Goal: Transaction & Acquisition: Download file/media

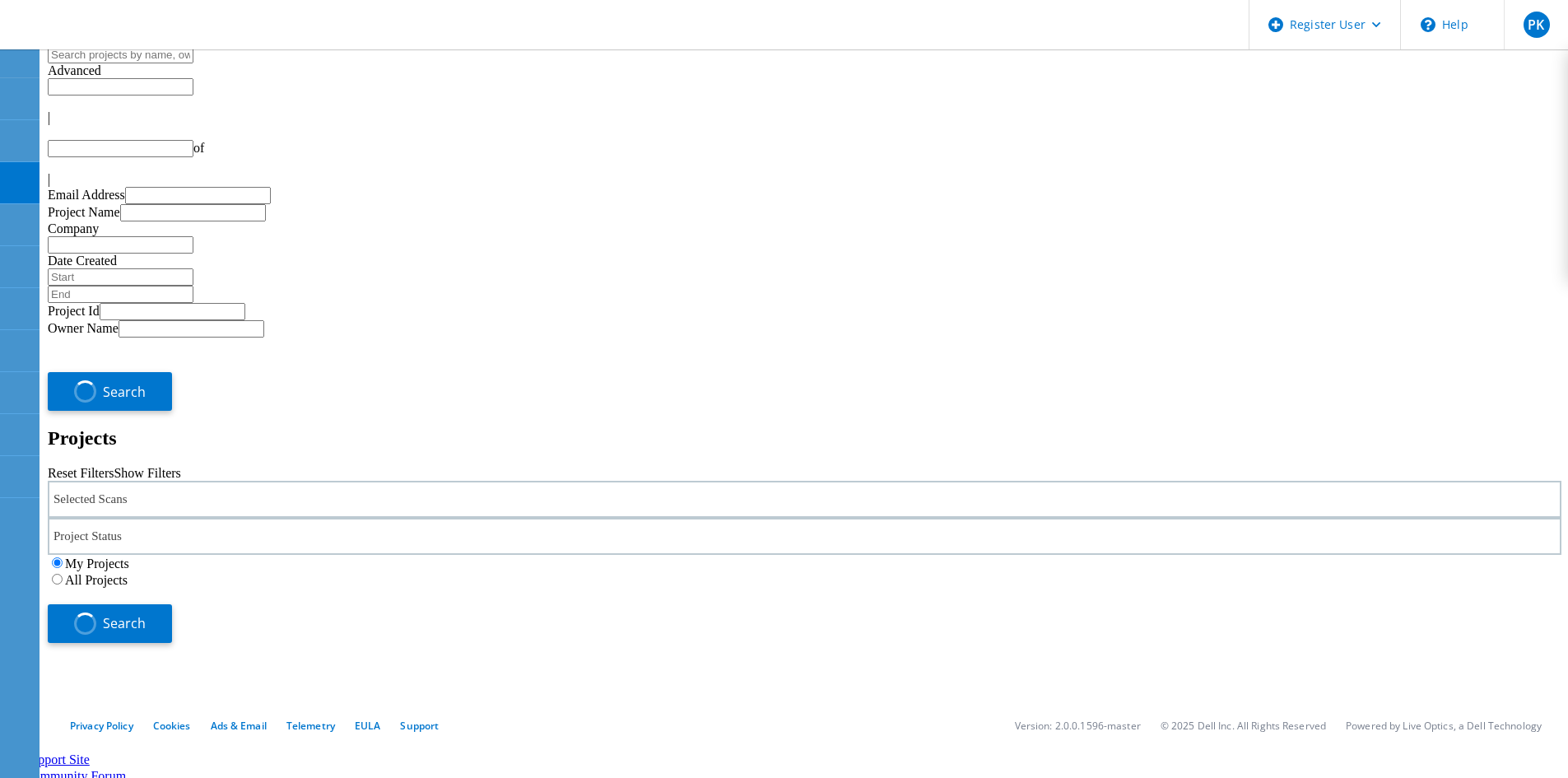
type input "1"
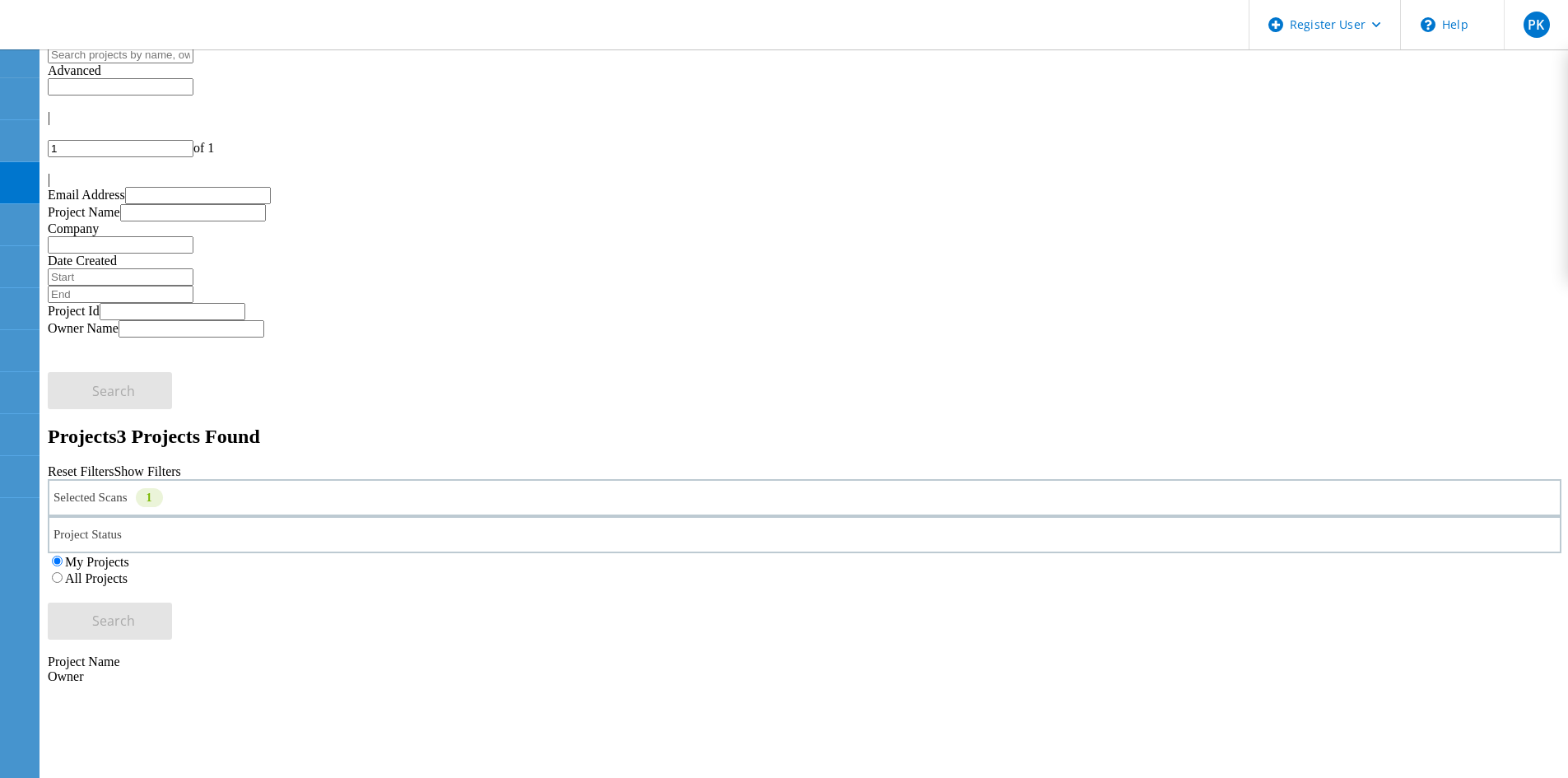
click at [128, 571] on label "All Projects" at bounding box center [96, 578] width 63 height 14
click at [63, 572] on input "All Projects" at bounding box center [57, 577] width 11 height 11
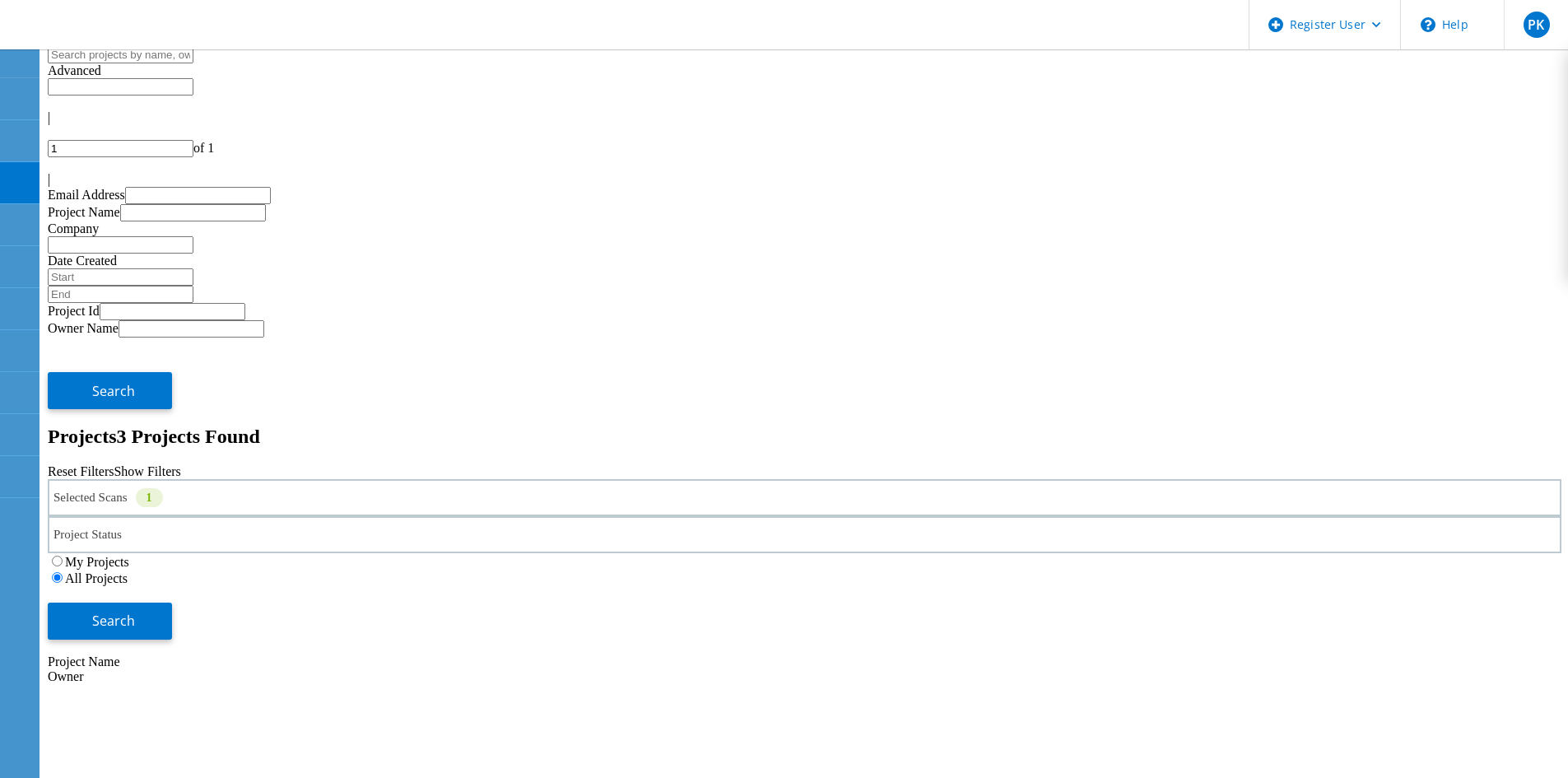
click at [398, 479] on div "Selected Scans 1" at bounding box center [804, 497] width 1514 height 37
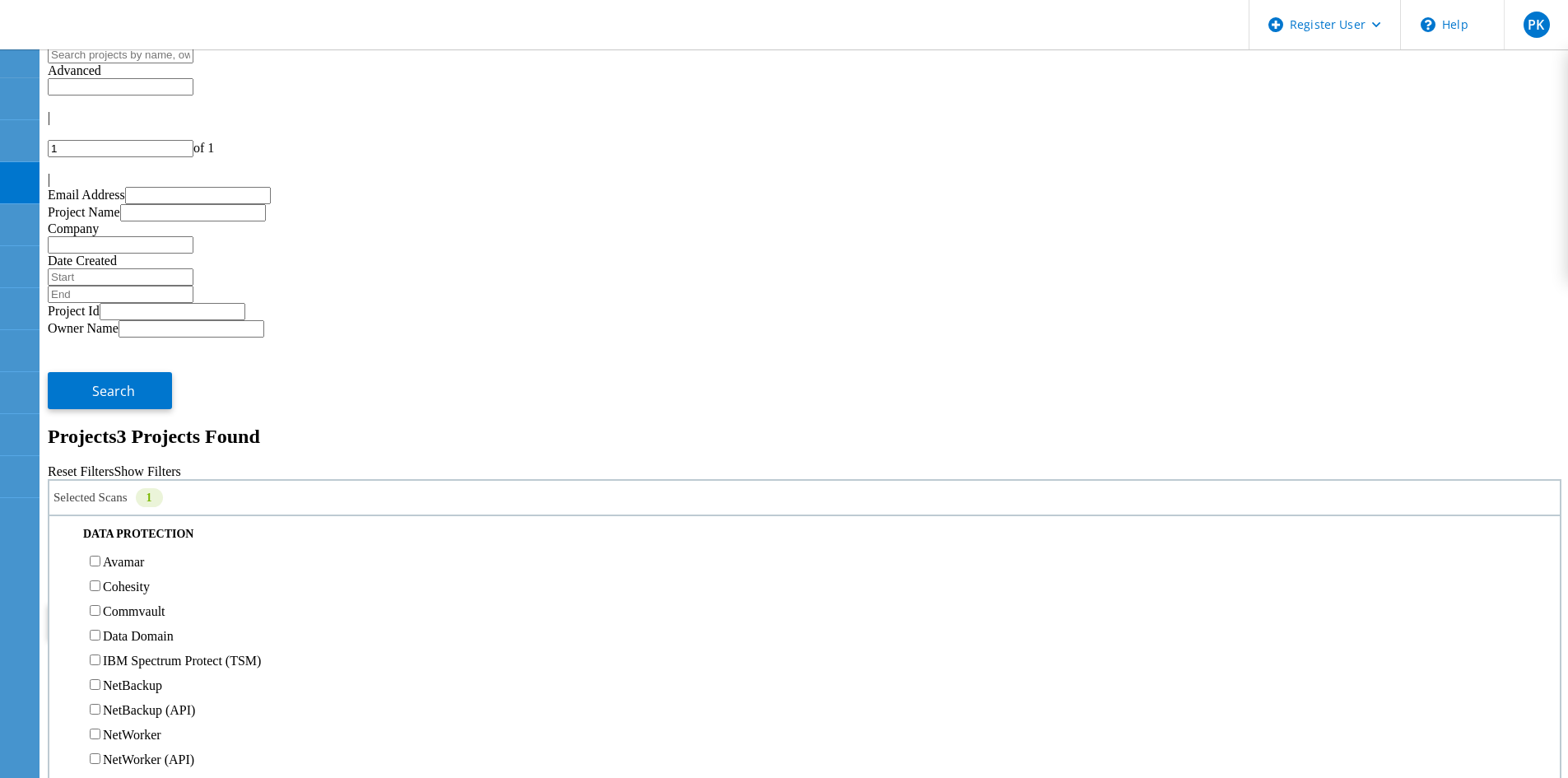
scroll to position [658, 0]
click at [131, 371] on label "NetApp" at bounding box center [123, 378] width 42 height 14
click at [100, 372] on input "NetApp" at bounding box center [95, 377] width 11 height 11
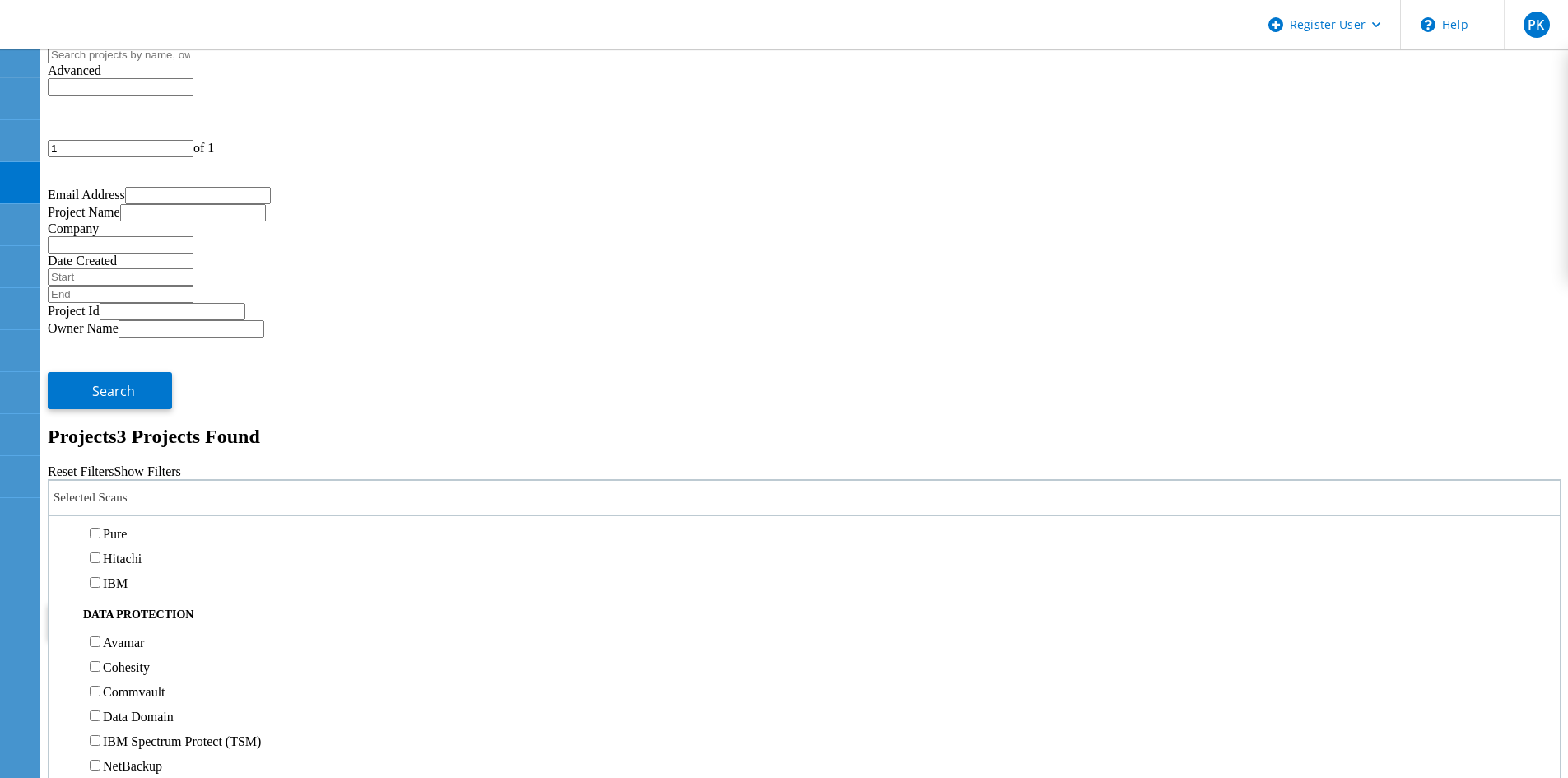
click at [118, 397] on div "Isilon/PowerScale" at bounding box center [804, 410] width 1494 height 25
click at [127, 403] on label "Isilon/PowerScale" at bounding box center [150, 410] width 96 height 14
click at [100, 404] on input "Isilon/PowerScale" at bounding box center [95, 409] width 11 height 11
click at [172, 602] on button "Search" at bounding box center [109, 620] width 124 height 37
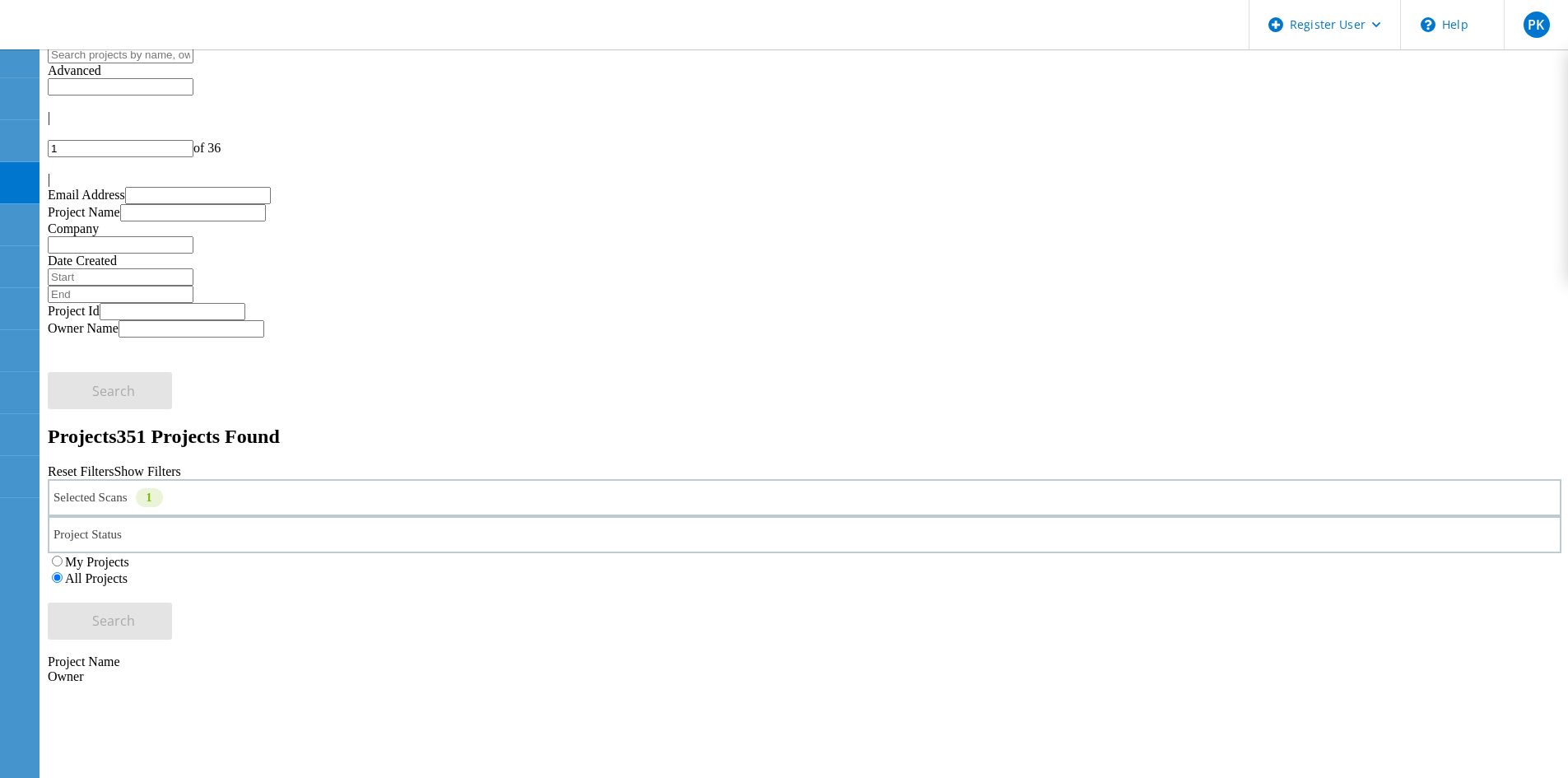
drag, startPoint x: 1273, startPoint y: 9, endPoint x: 205, endPoint y: 328, distance: 1114.6
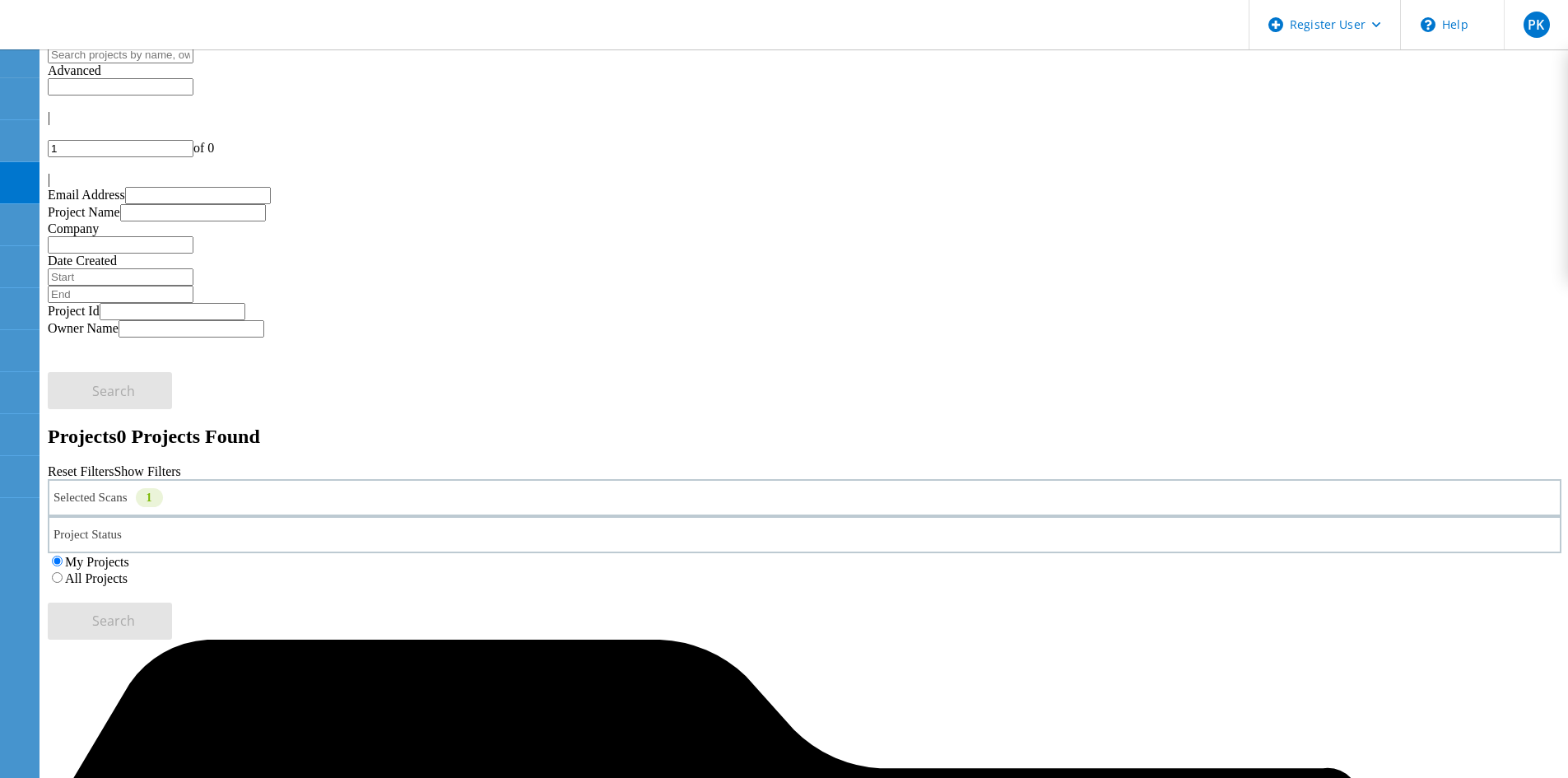
click at [128, 571] on label "All Projects" at bounding box center [96, 578] width 63 height 14
click at [63, 572] on input "All Projects" at bounding box center [57, 577] width 11 height 11
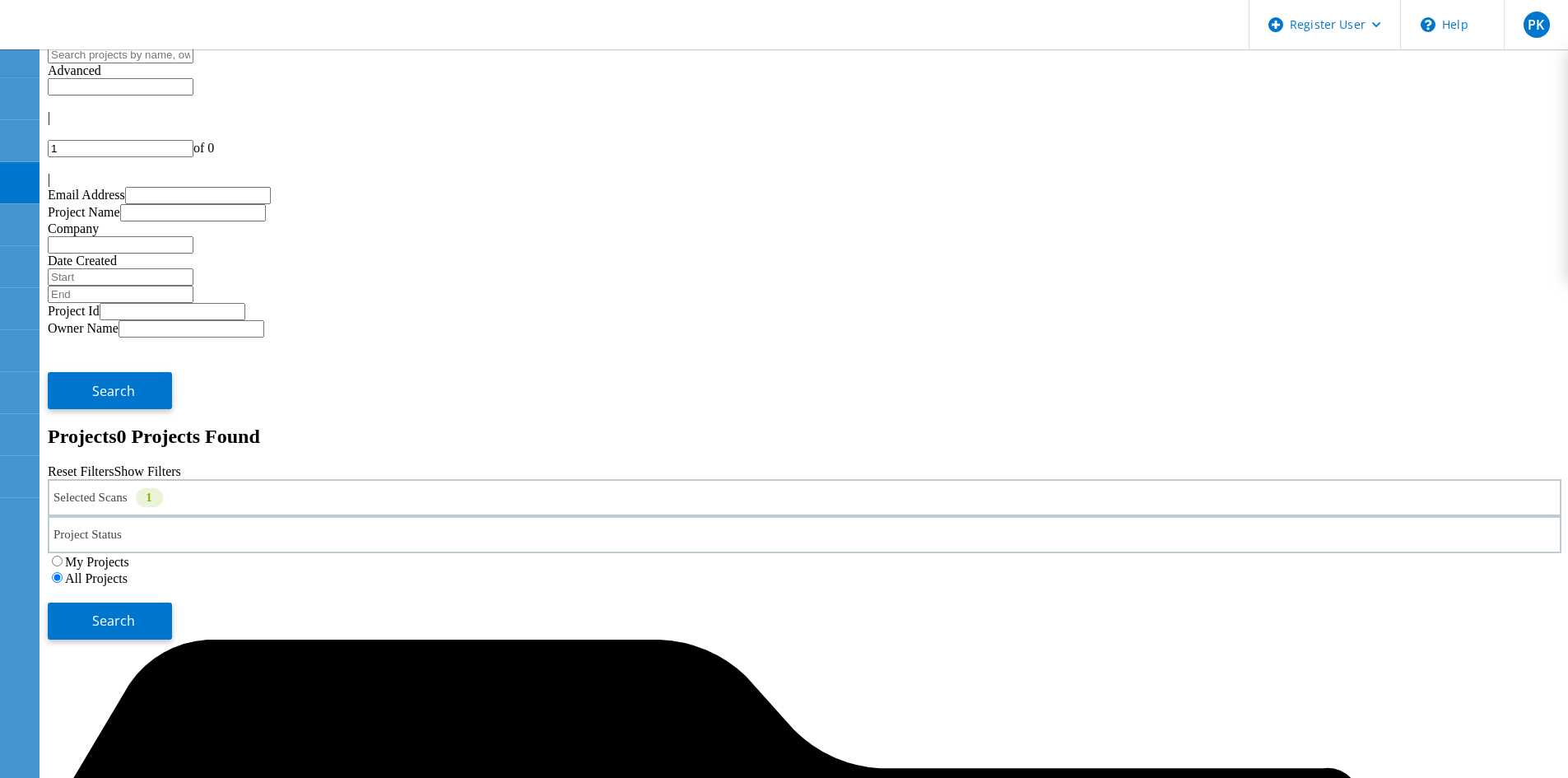
click at [239, 479] on div "Selected Scans 1" at bounding box center [804, 497] width 1514 height 37
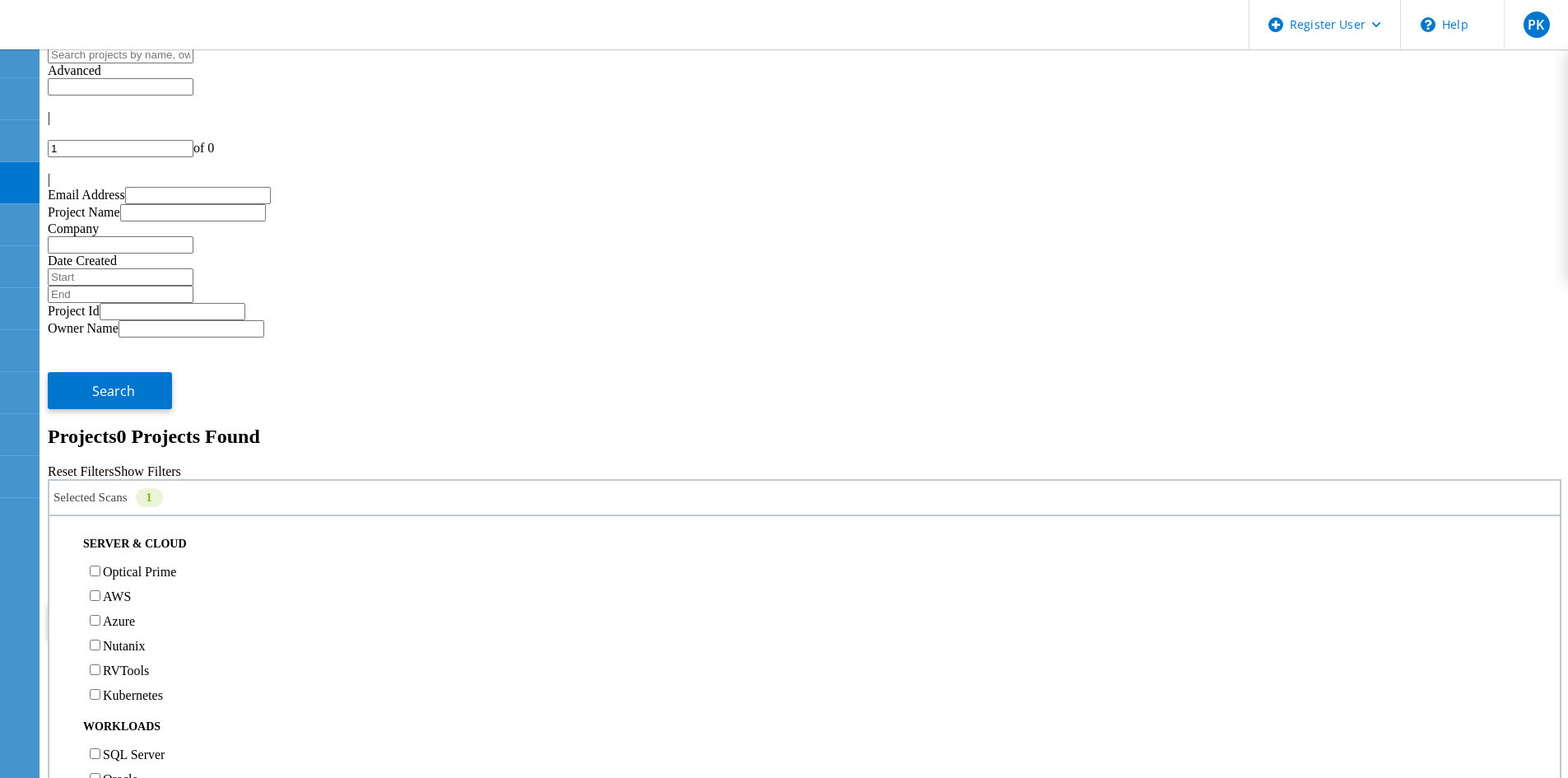
scroll to position [494, 0]
click at [135, 612] on span "Search" at bounding box center [113, 621] width 43 height 18
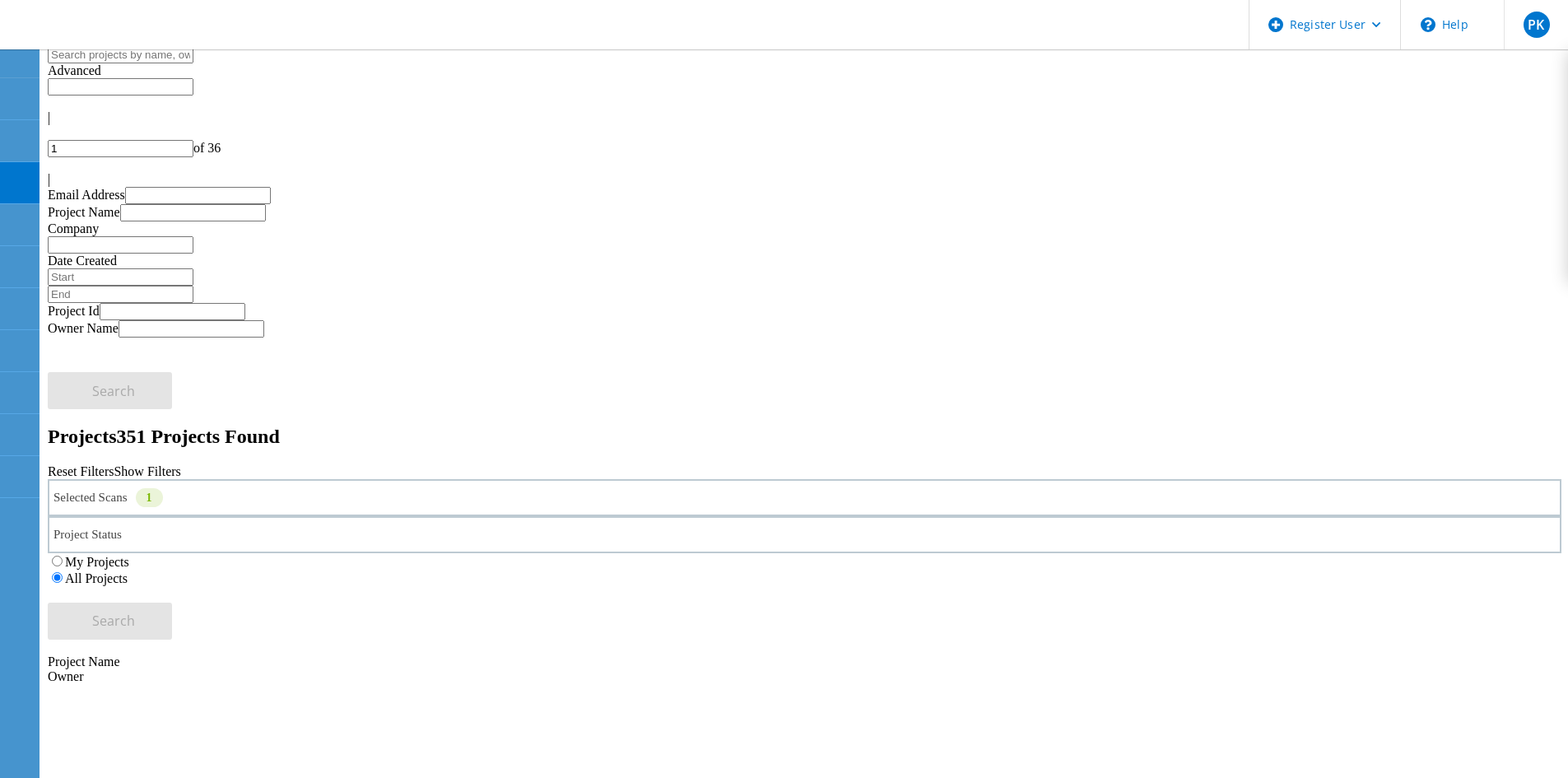
click at [313, 479] on div "Selected Scans 1" at bounding box center [804, 497] width 1514 height 37
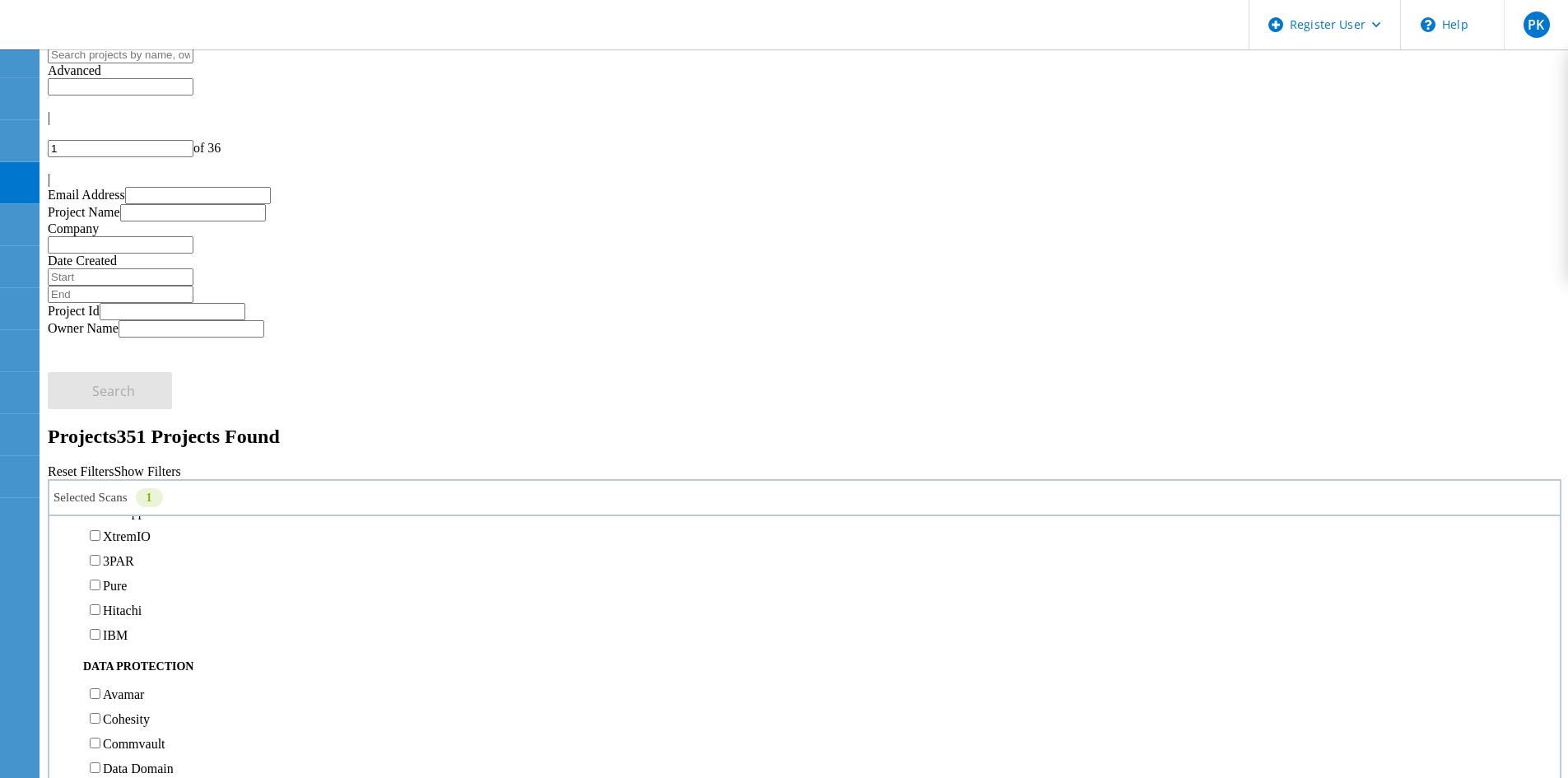
scroll to position [576, 0]
click at [130, 403] on label "Isilon/PowerScale" at bounding box center [150, 410] width 96 height 14
click at [100, 404] on input "Isilon/PowerScale" at bounding box center [95, 409] width 11 height 11
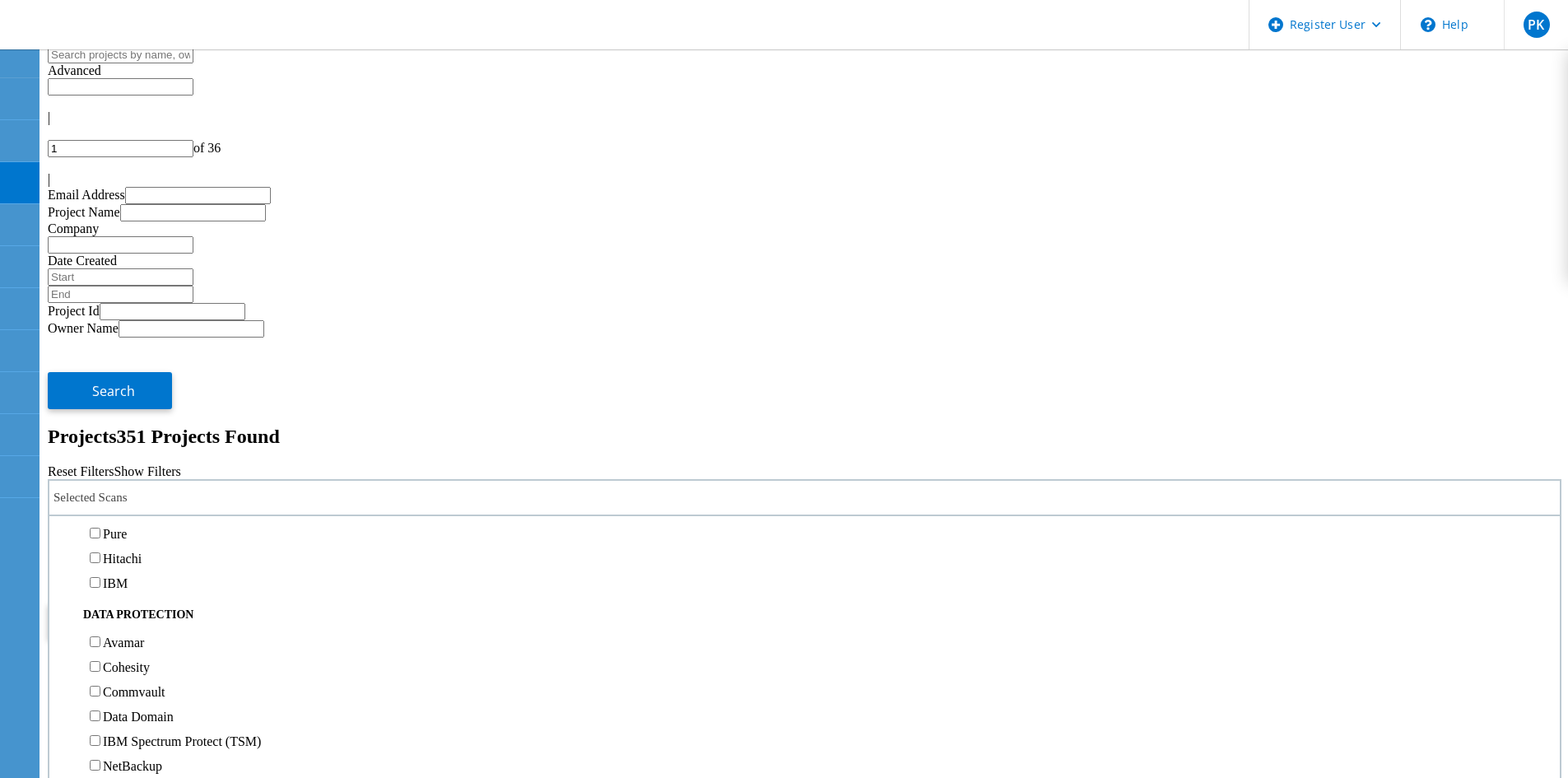
click at [120, 428] on label "SC" at bounding box center [111, 435] width 16 height 14
click at [100, 429] on input "SC" at bounding box center [95, 434] width 11 height 11
click at [172, 602] on button "Search" at bounding box center [109, 620] width 124 height 37
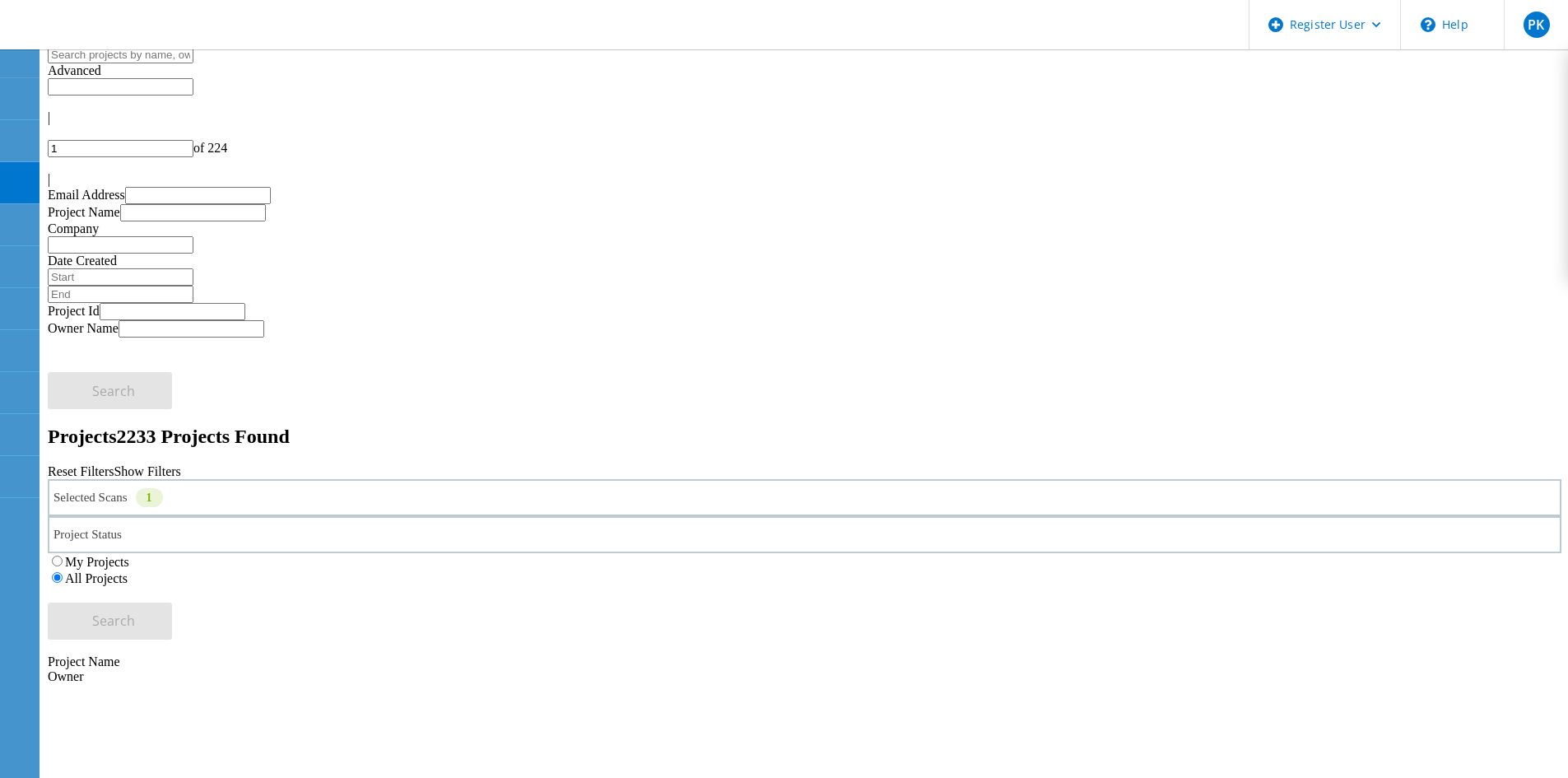
drag, startPoint x: 270, startPoint y: 322, endPoint x: 314, endPoint y: 308, distance: 46.2
click at [278, 479] on div "Selected Scans 1" at bounding box center [804, 497] width 1514 height 37
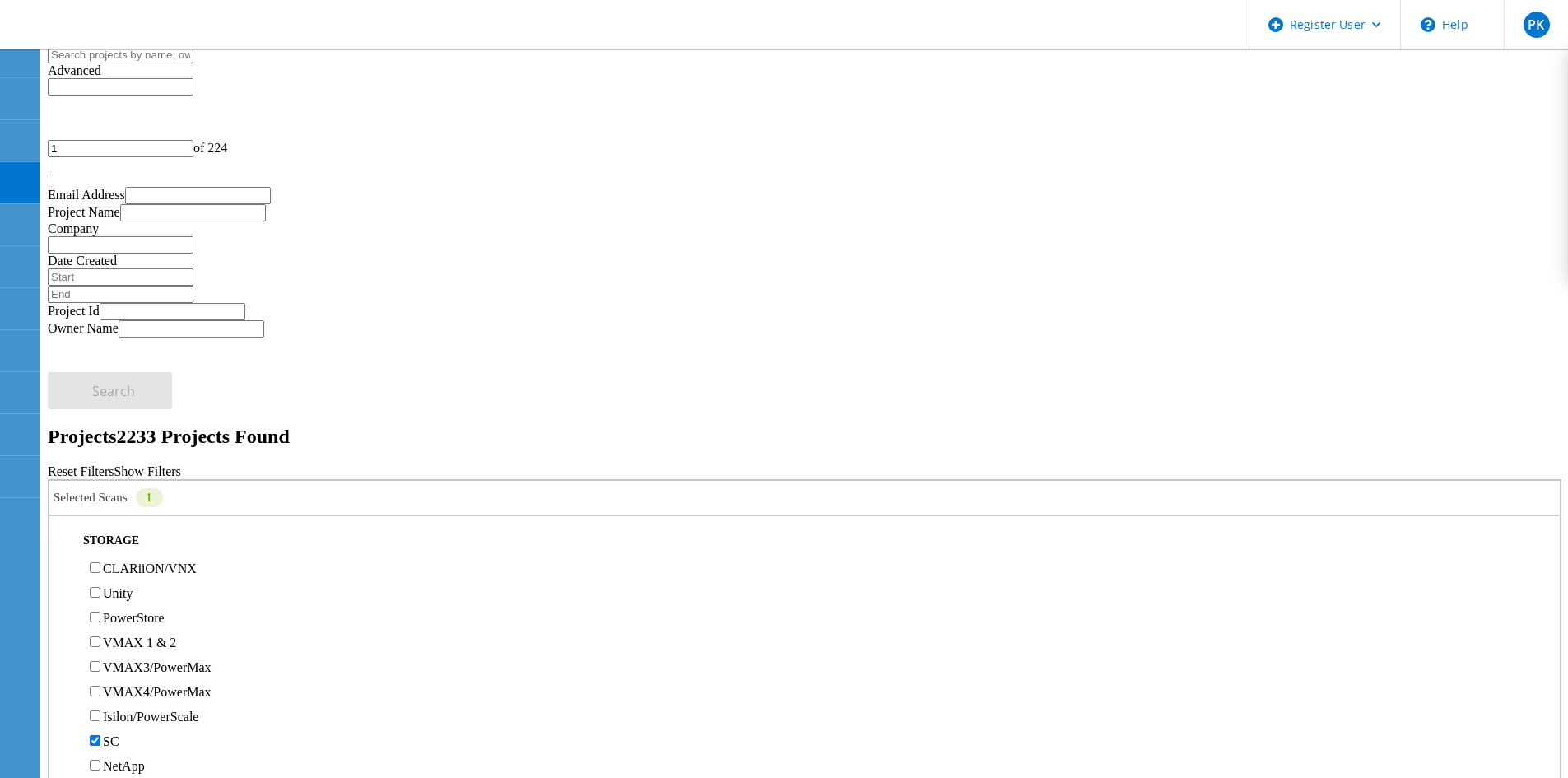
scroll to position [494, 0]
click at [120, 510] on label "SC" at bounding box center [111, 517] width 16 height 14
click at [100, 511] on input "SC" at bounding box center [95, 516] width 11 height 11
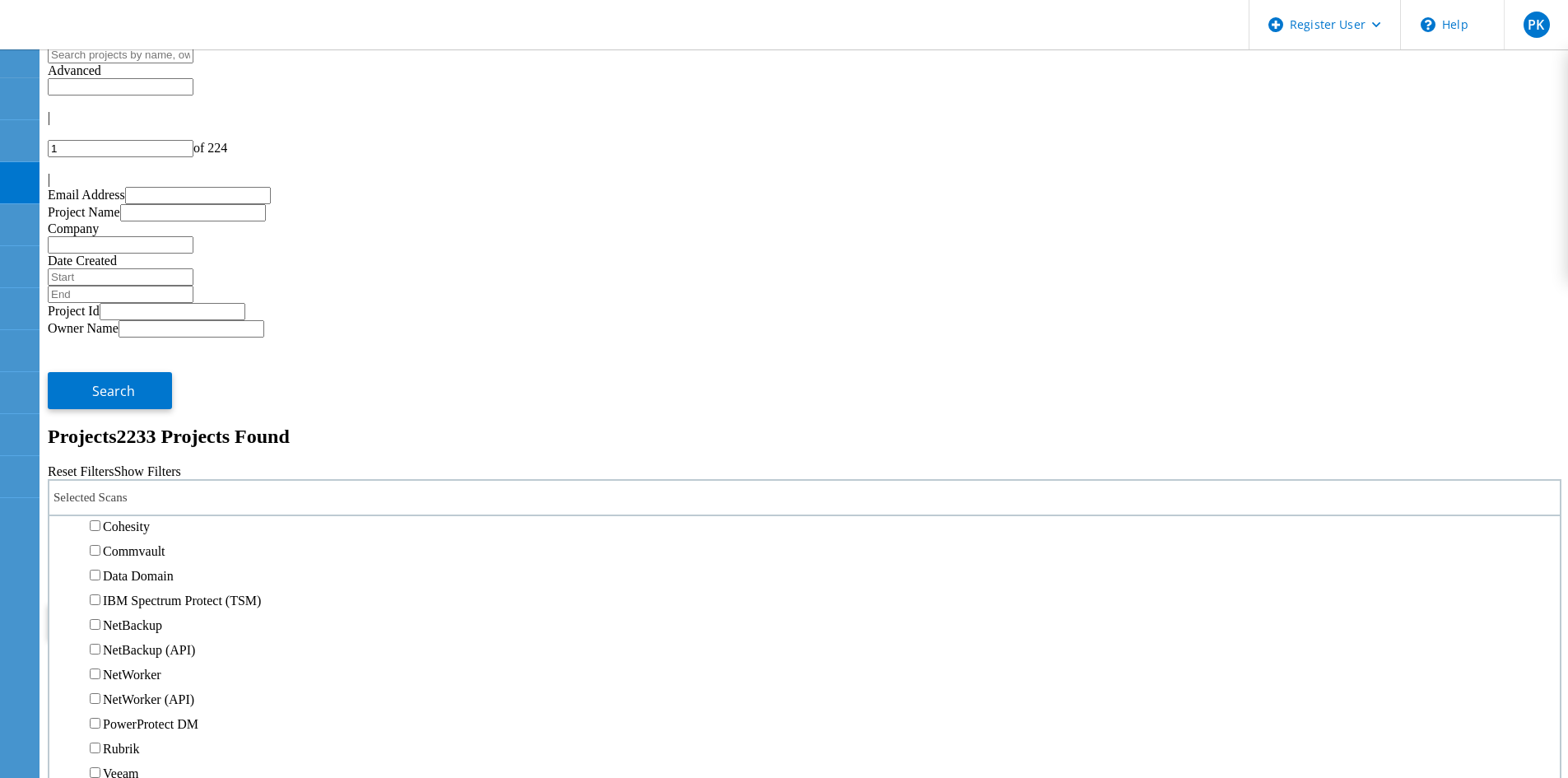
scroll to position [740, 0]
click at [128, 338] on label "3PAR" at bounding box center [118, 345] width 31 height 14
click at [100, 339] on input "3PAR" at bounding box center [95, 344] width 11 height 11
click at [135, 612] on span "Search" at bounding box center [113, 621] width 43 height 18
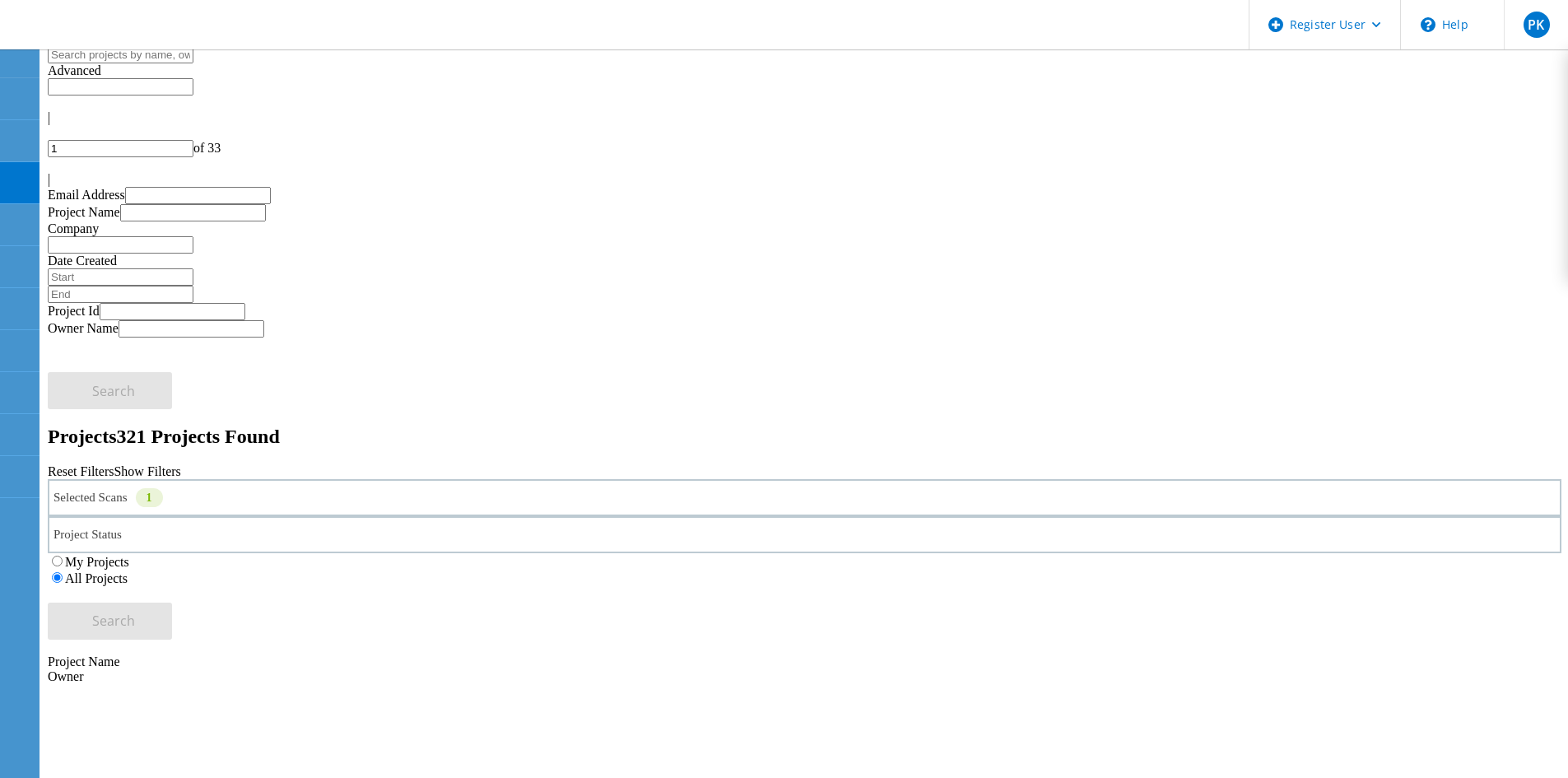
click at [252, 479] on div "Selected Scans 1" at bounding box center [804, 497] width 1514 height 37
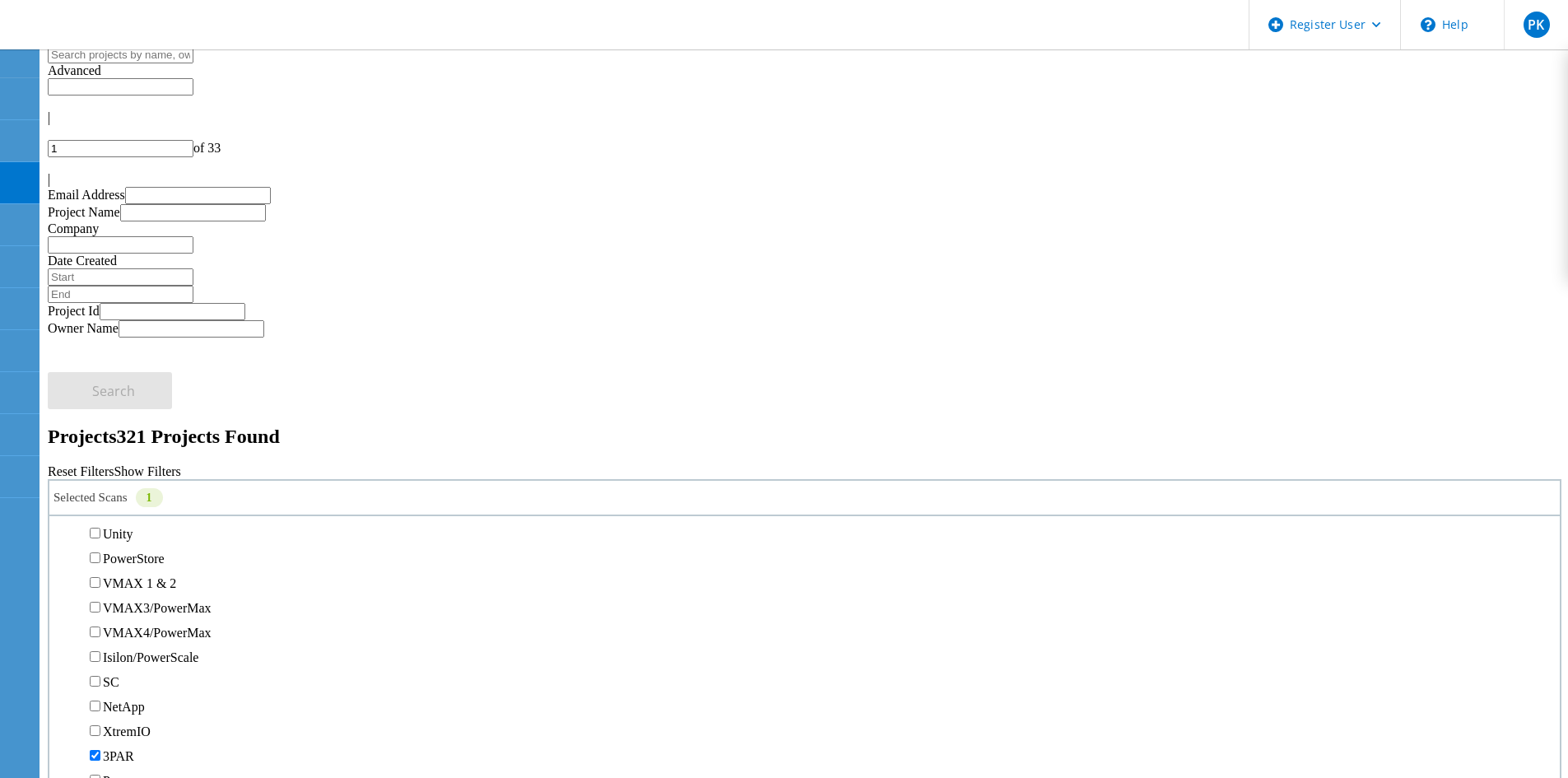
scroll to position [576, 0]
click at [130, 502] on label "3PAR" at bounding box center [118, 509] width 31 height 14
click at [100, 503] on input "3PAR" at bounding box center [95, 508] width 11 height 11
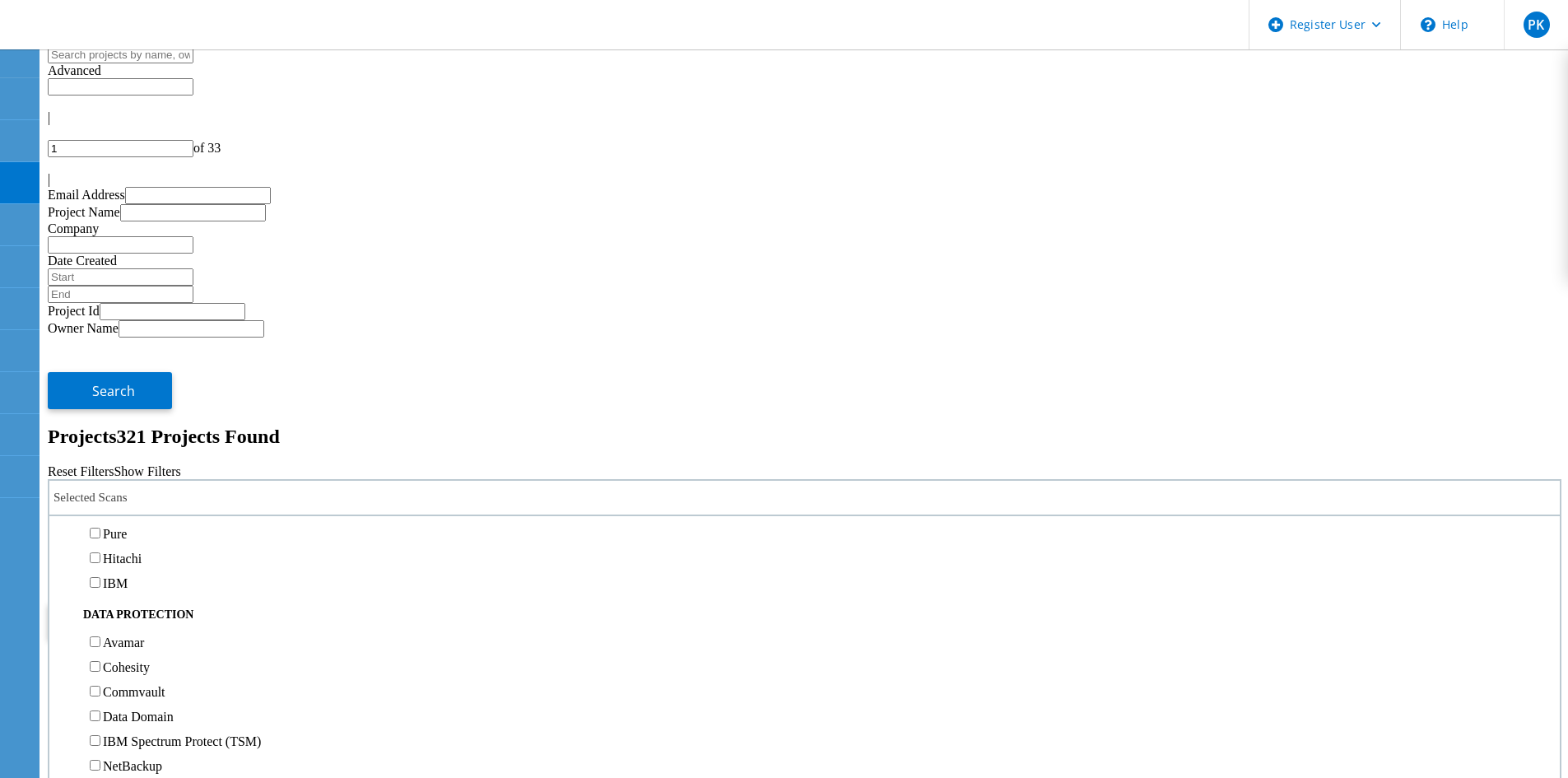
click at [127, 527] on label "Pure" at bounding box center [114, 534] width 24 height 14
click at [100, 528] on input "Pure" at bounding box center [95, 533] width 11 height 11
click at [135, 612] on span "Search" at bounding box center [113, 621] width 43 height 18
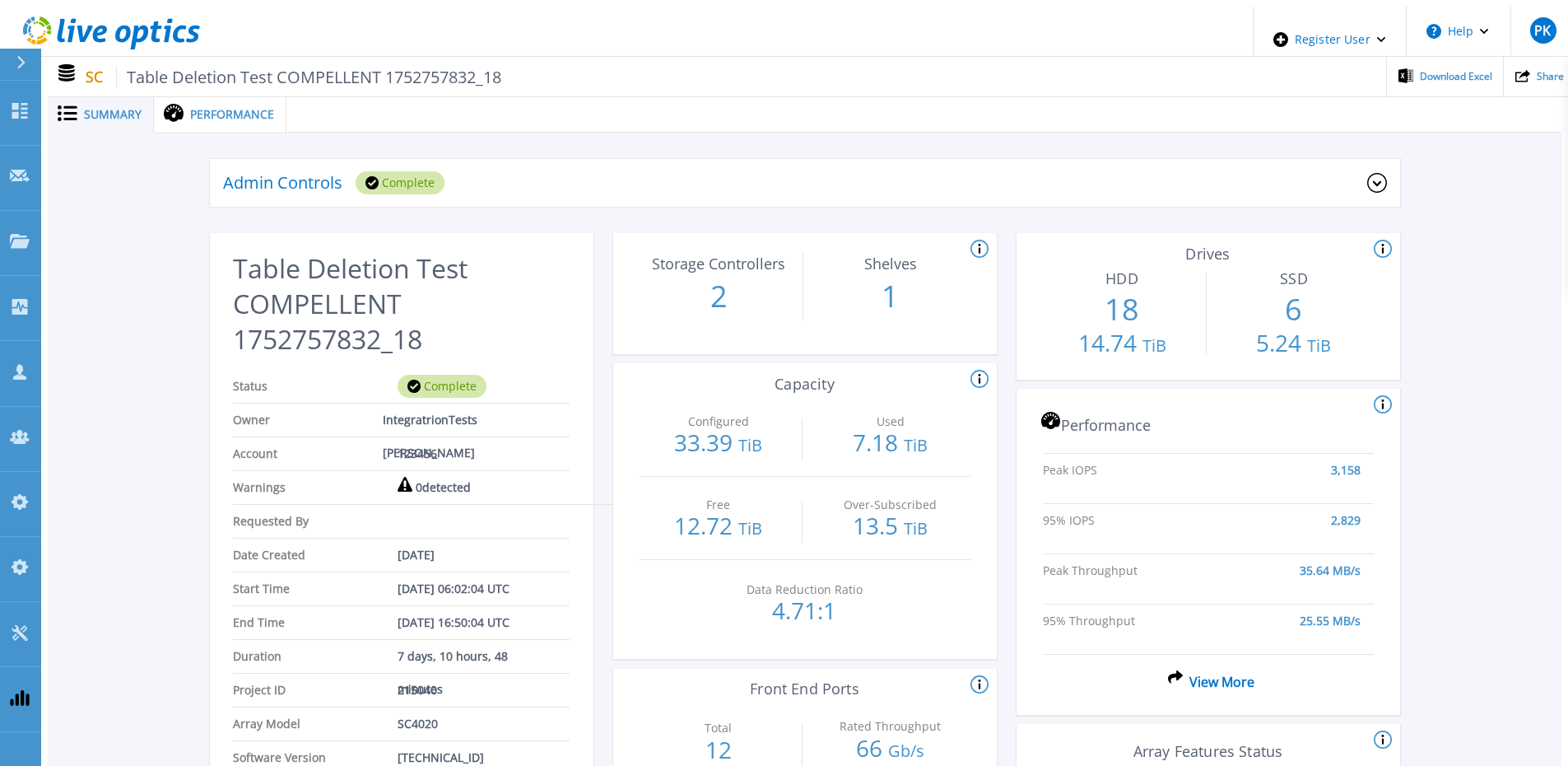
click at [611, 42] on header "Register User Help PK Dell Admin User Prabal Khajanchi Prabal.Khajanchi@dell.co…" at bounding box center [790, 31] width 1568 height 50
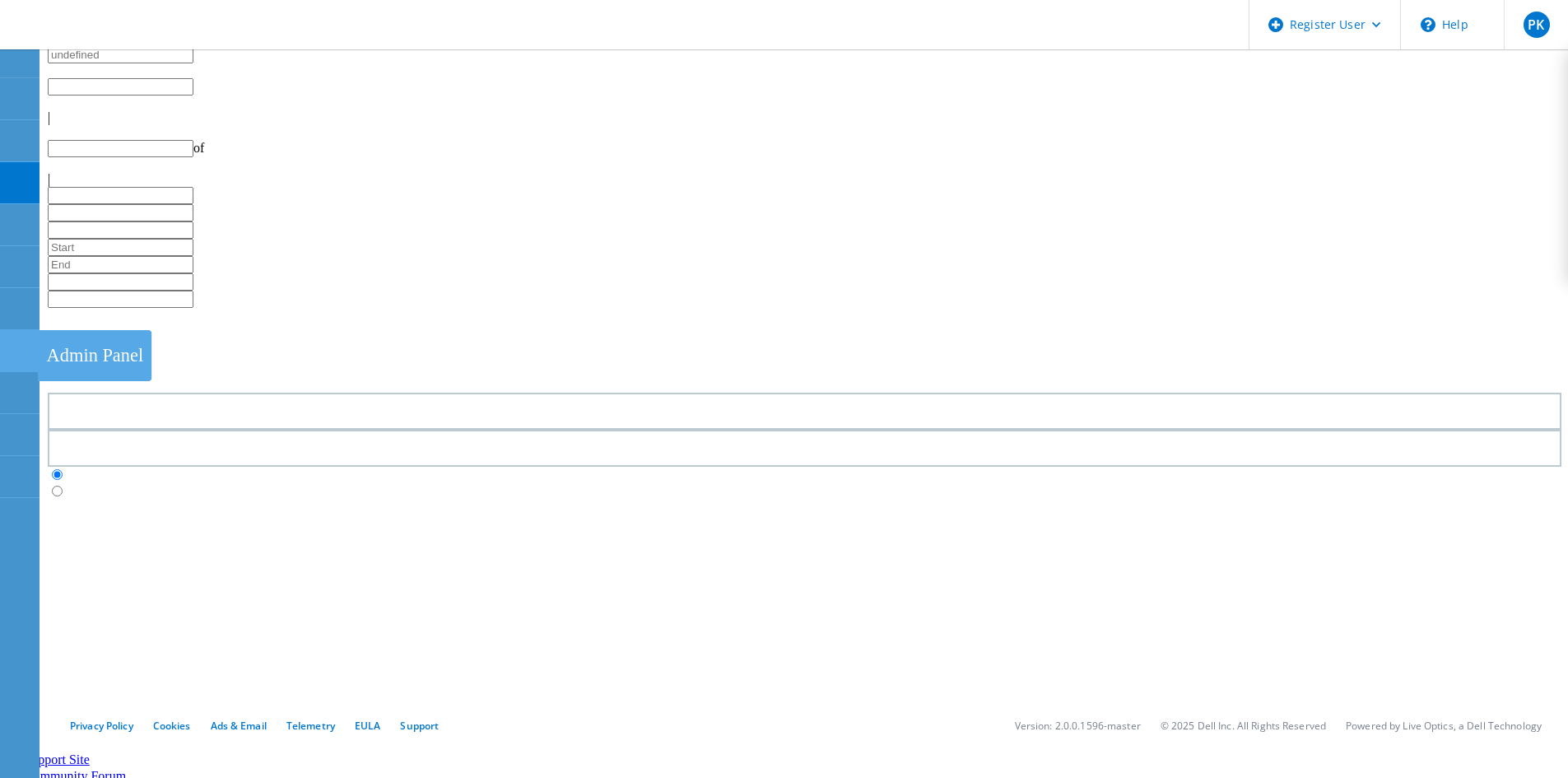
type input "1"
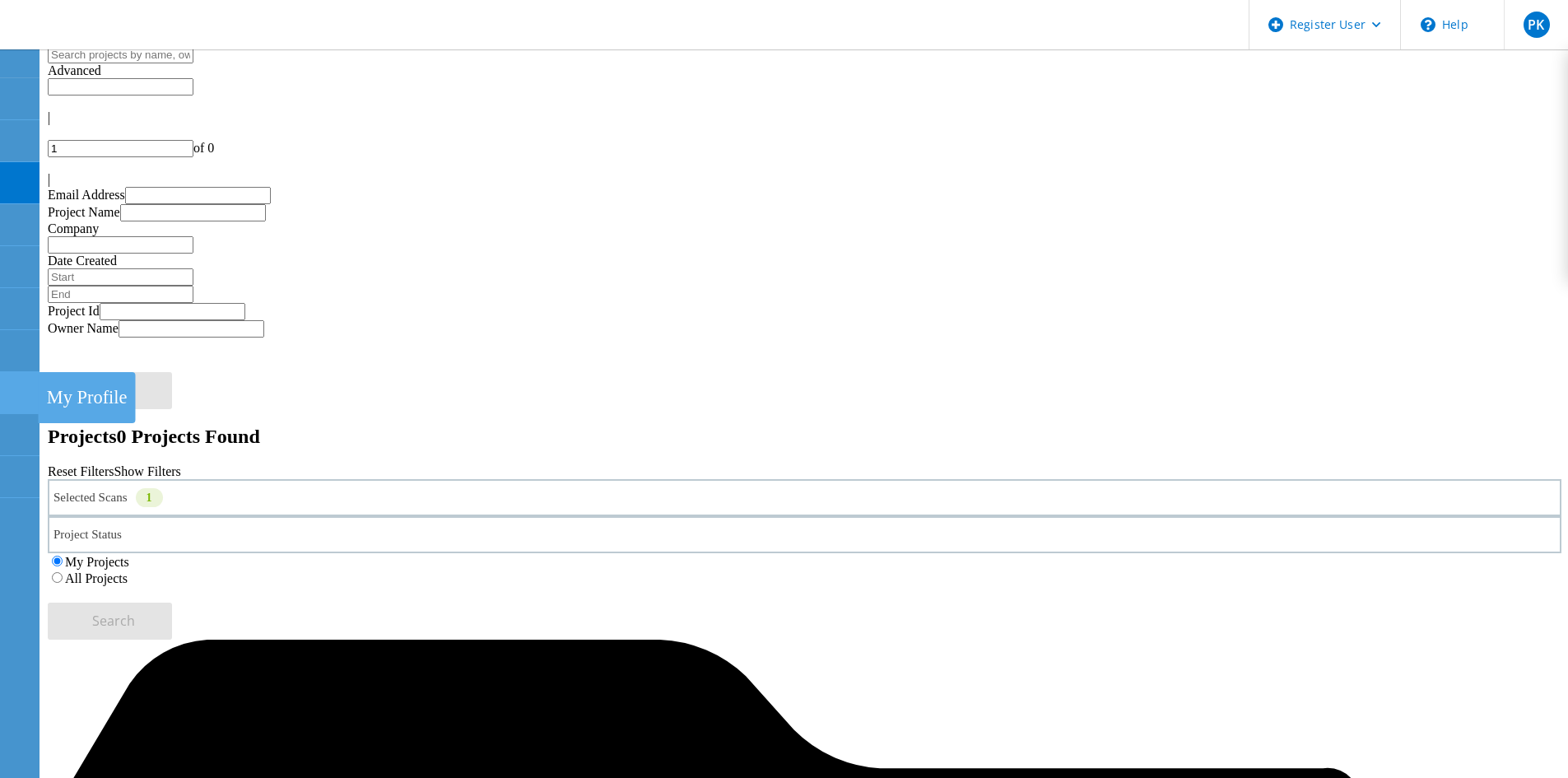
click at [21, 385] on icon at bounding box center [19, 393] width 20 height 16
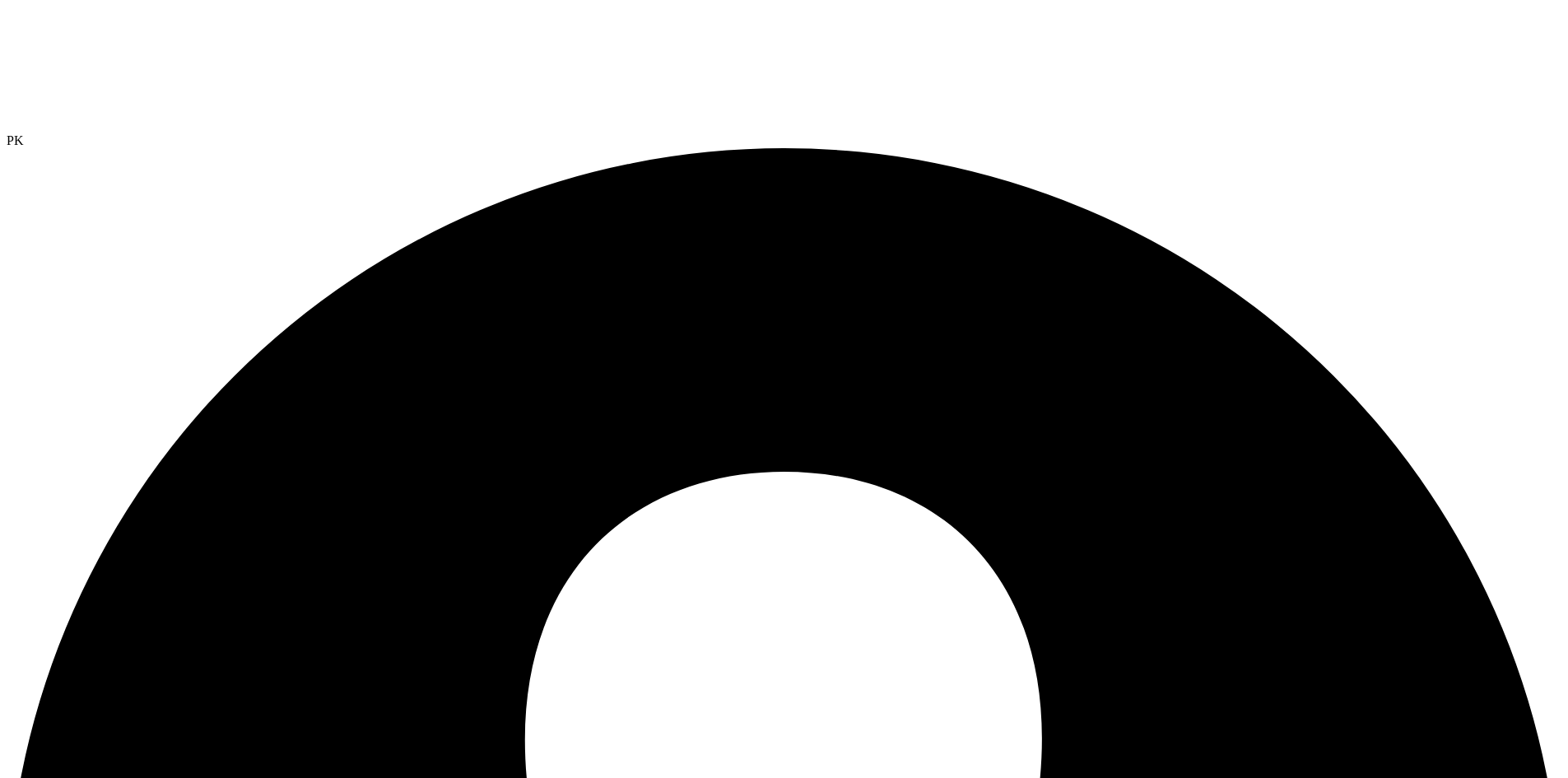
click at [19, 54] on div at bounding box center [784, 70] width 1555 height 127
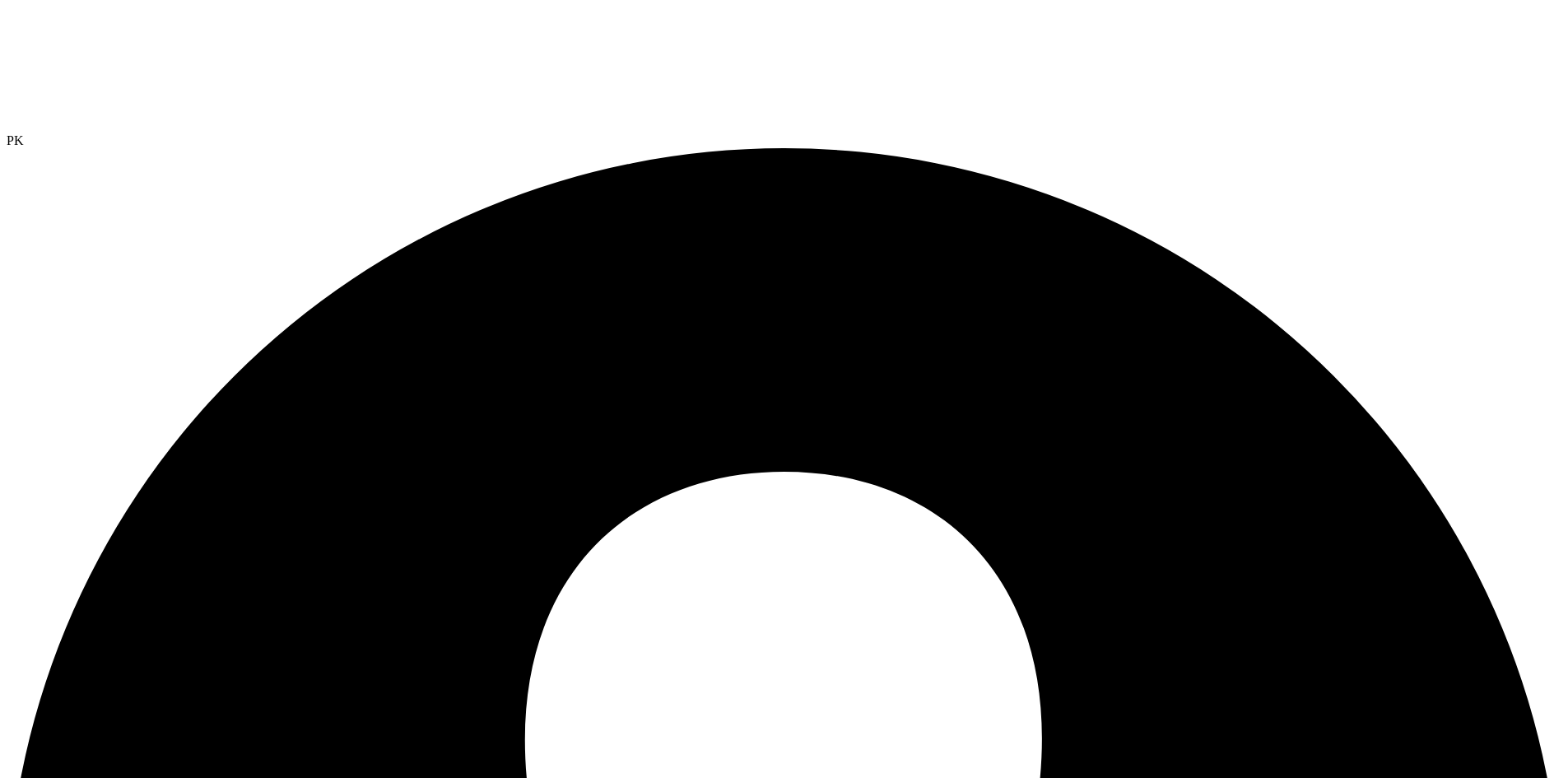
drag, startPoint x: 103, startPoint y: 264, endPoint x: 112, endPoint y: 278, distance: 16.6
